Goal: Book appointment/travel/reservation

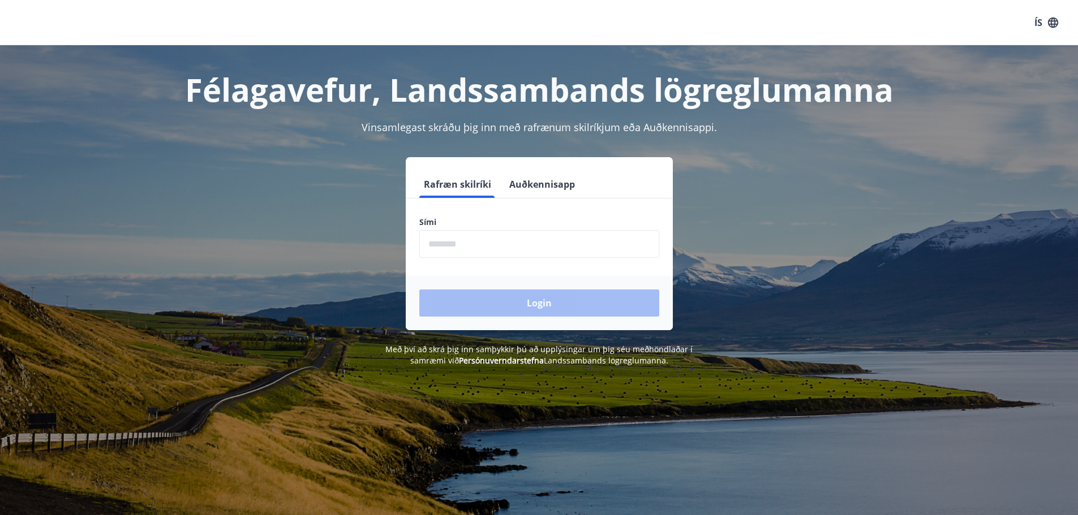
click at [476, 253] on input "phone" at bounding box center [539, 244] width 240 height 28
type input "********"
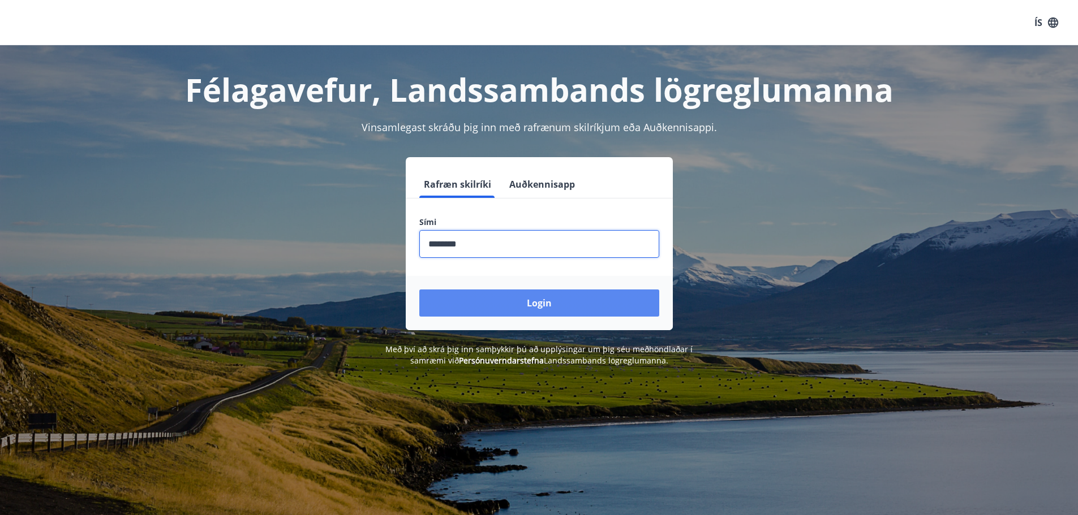
click at [520, 297] on button "Login" at bounding box center [539, 303] width 240 height 27
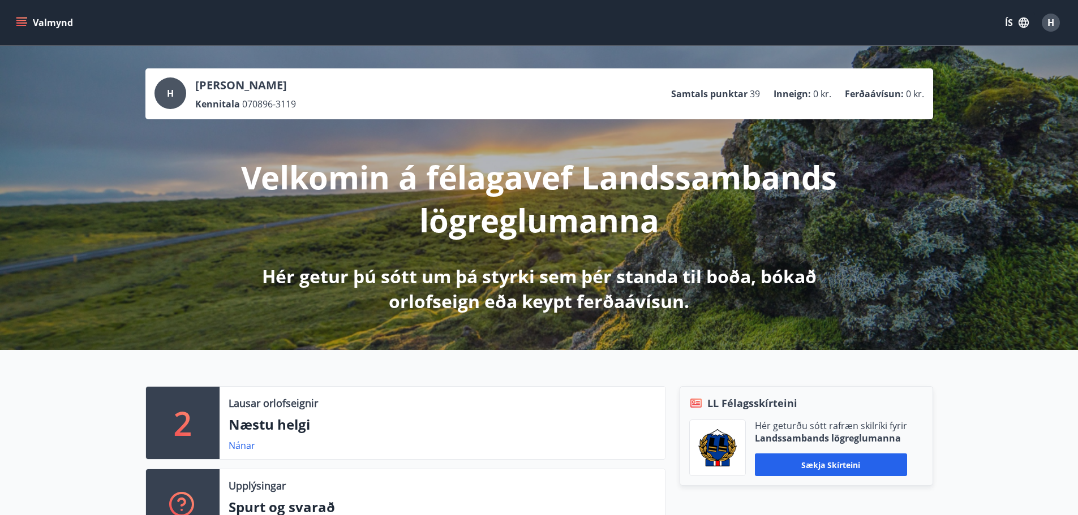
click at [25, 18] on icon "menu" at bounding box center [22, 18] width 12 height 1
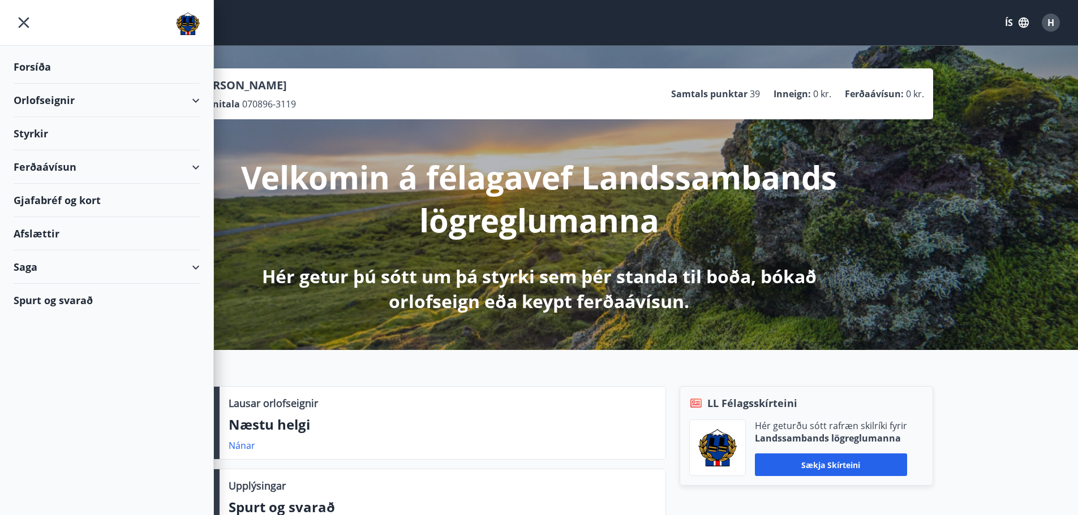
click at [51, 97] on div "Orlofseignir" at bounding box center [107, 100] width 186 height 33
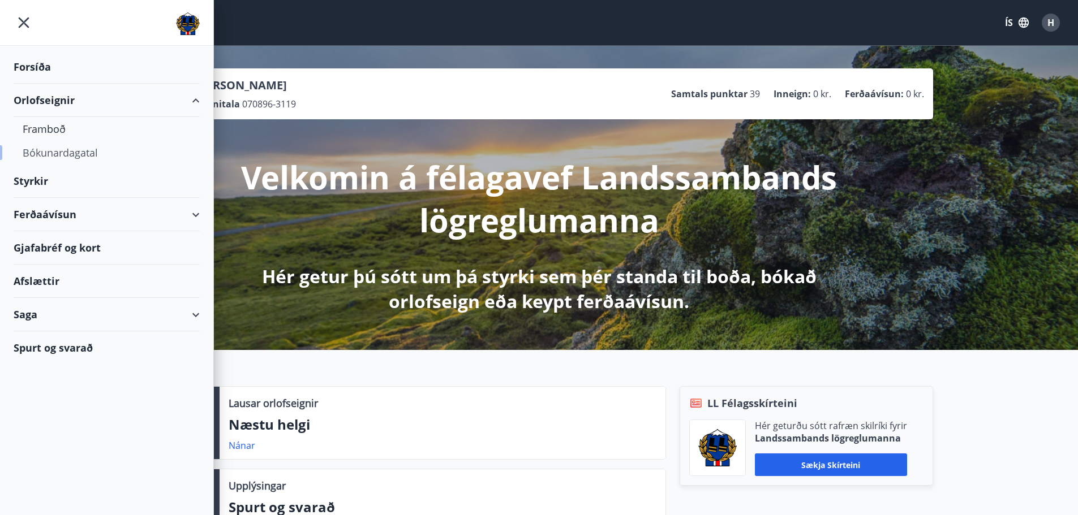
click at [64, 151] on div "Bókunardagatal" at bounding box center [107, 153] width 168 height 24
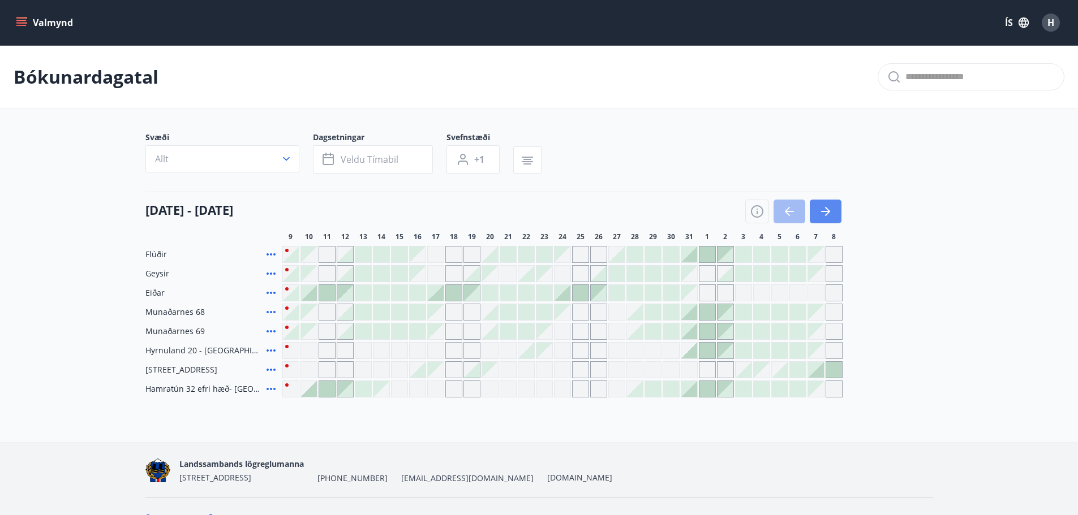
click at [824, 217] on icon "button" at bounding box center [826, 212] width 14 height 14
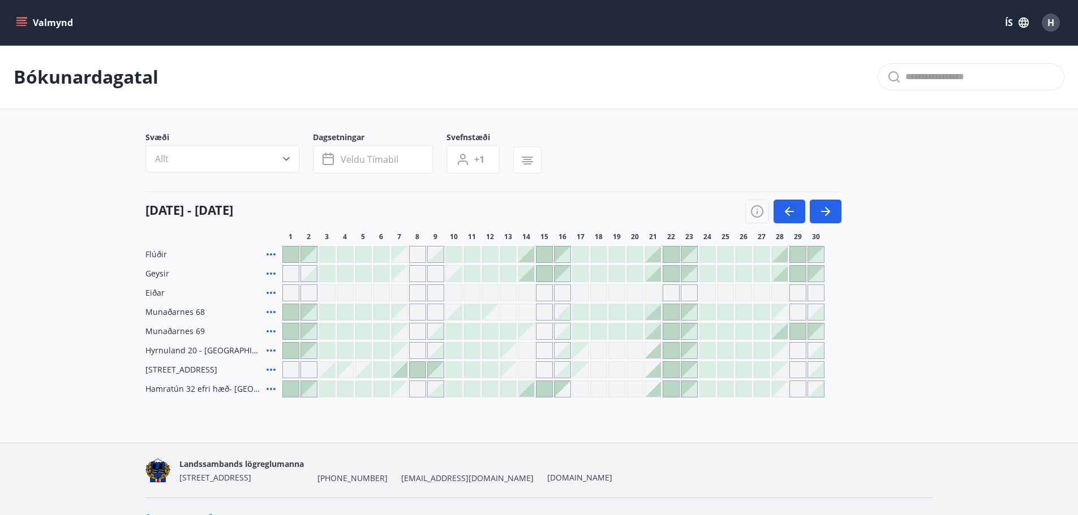
click at [459, 333] on div at bounding box center [454, 332] width 16 height 16
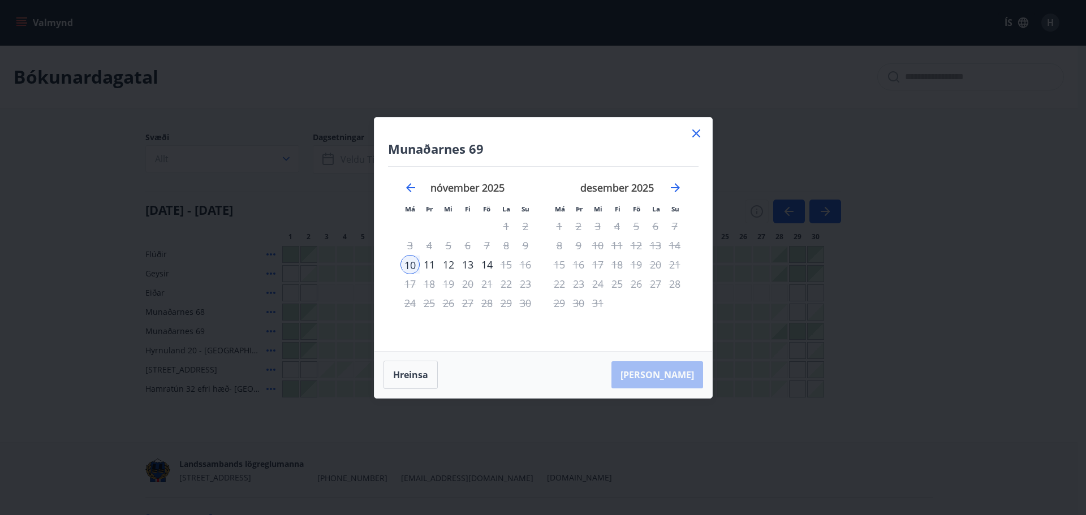
click at [698, 135] on icon at bounding box center [696, 134] width 8 height 8
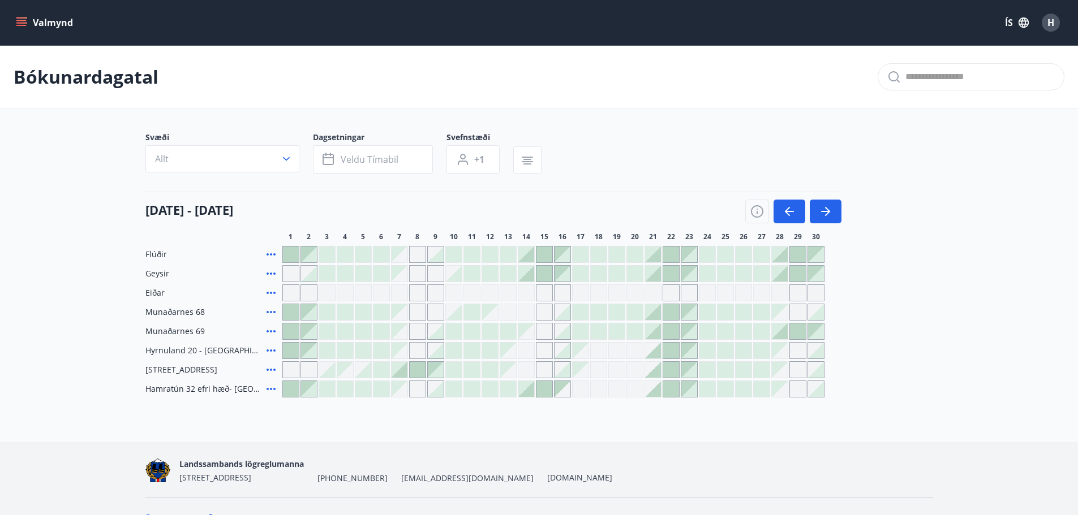
click at [449, 334] on div at bounding box center [454, 332] width 16 height 16
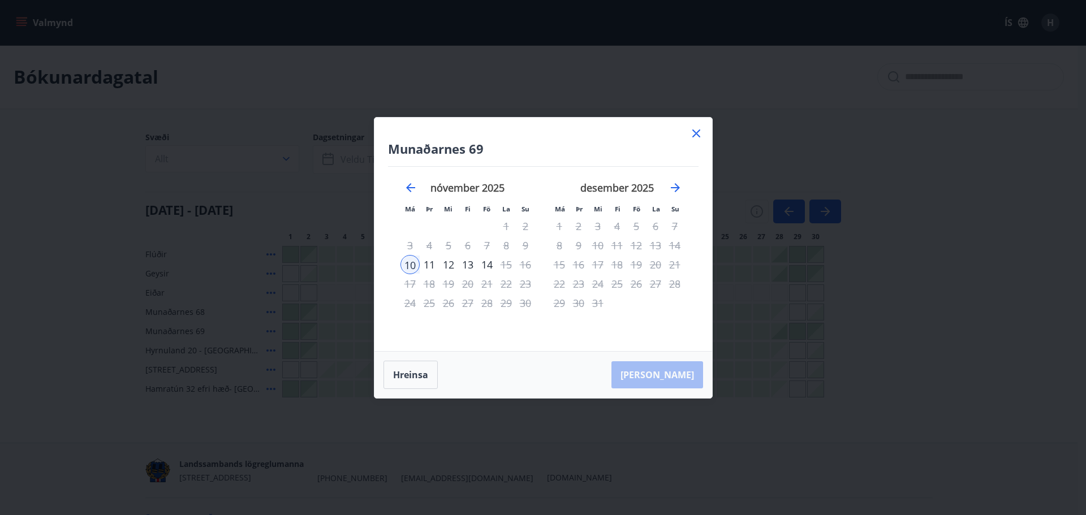
click at [695, 139] on icon at bounding box center [697, 134] width 14 height 14
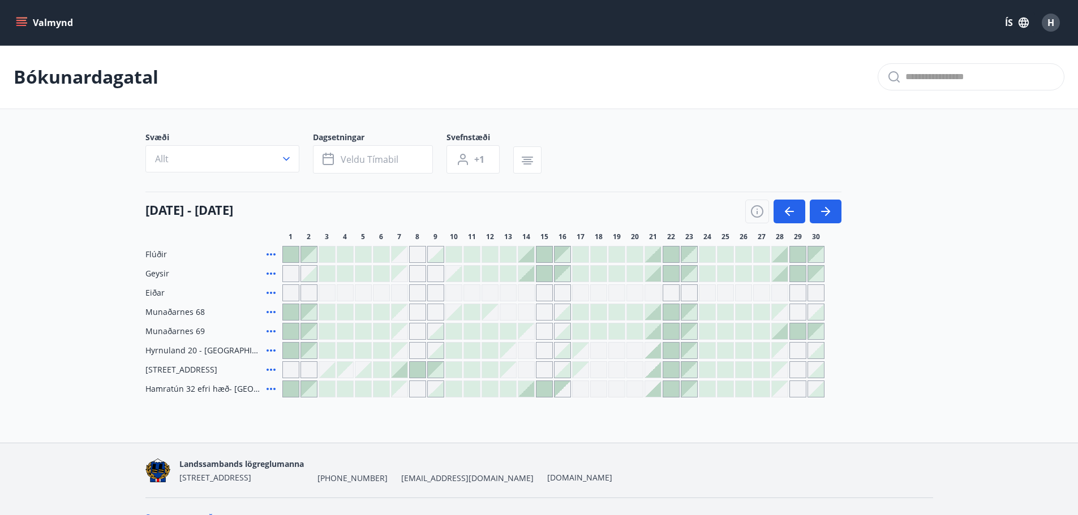
click at [435, 310] on div "Gráir dagar eru ekki bókanlegir" at bounding box center [435, 312] width 17 height 17
click at [395, 312] on div "Gráir dagar eru ekki bókanlegir" at bounding box center [399, 312] width 16 height 16
click at [287, 314] on div at bounding box center [291, 312] width 16 height 16
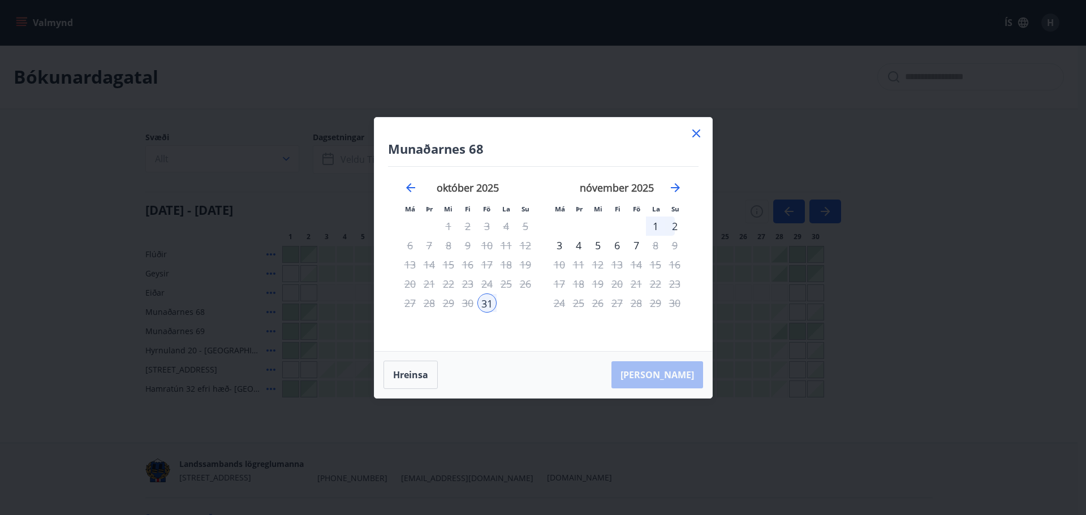
click at [694, 140] on icon at bounding box center [697, 134] width 14 height 14
